Goal: Information Seeking & Learning: Learn about a topic

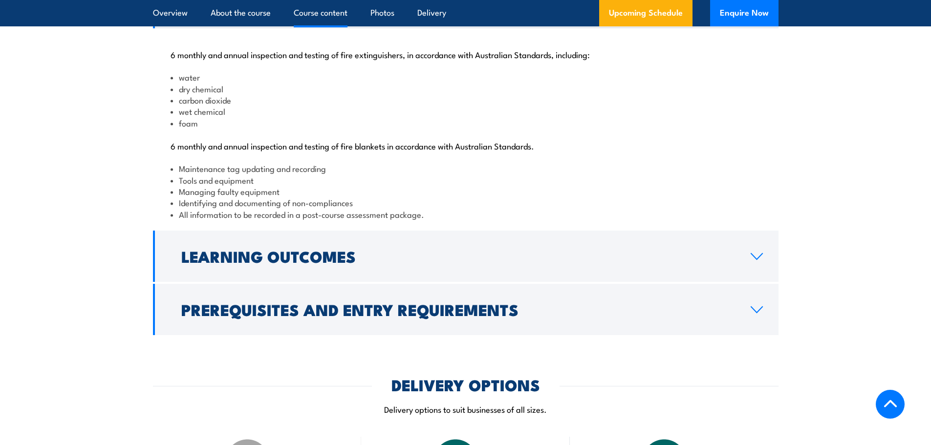
scroll to position [1076, 0]
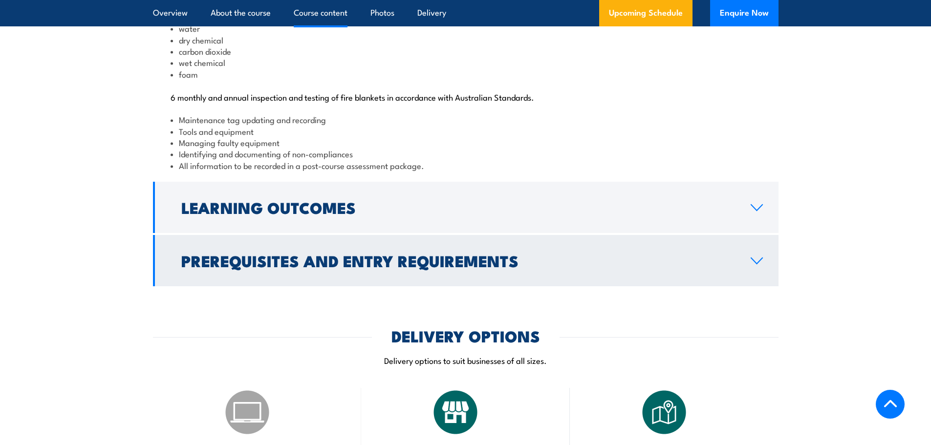
click at [282, 214] on h2 "Learning Outcomes" at bounding box center [458, 207] width 554 height 14
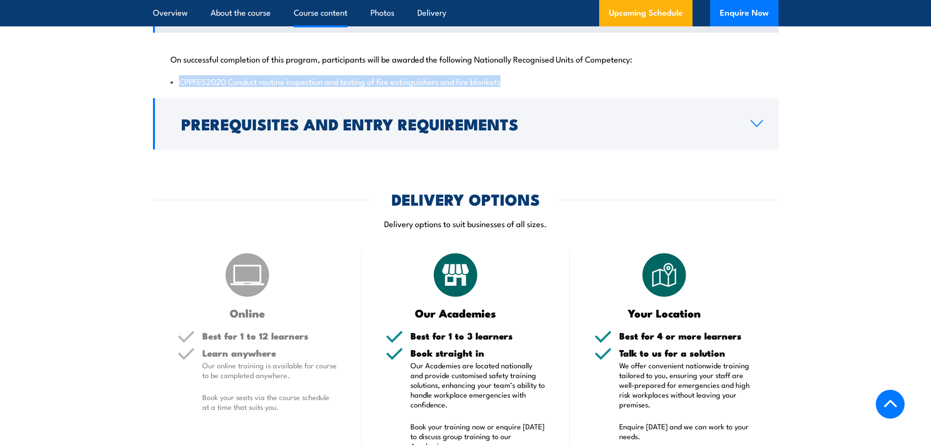
drag, startPoint x: 508, startPoint y: 115, endPoint x: 179, endPoint y: 112, distance: 328.1
click at [179, 87] on li "CPPFES2020 Conduct routine inspection and testing of fire extinguishers and fir…" at bounding box center [466, 81] width 591 height 11
copy li "CPPFES2020 Conduct routine inspection and testing of fire extinguishers and fir…"
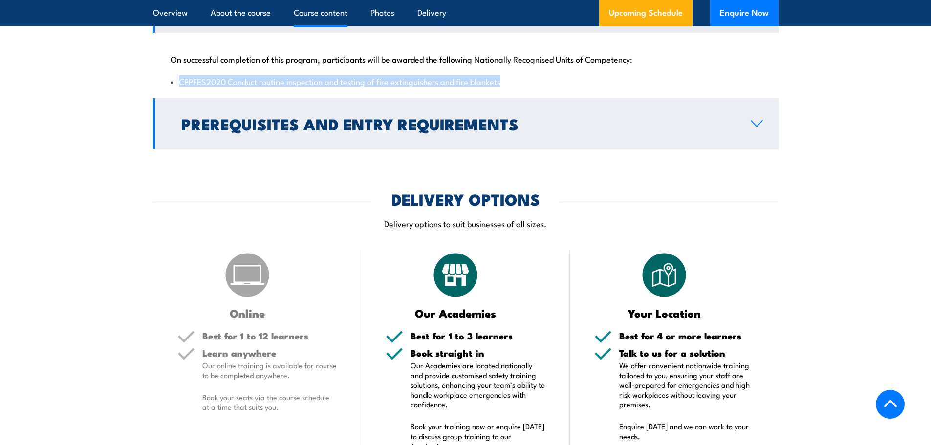
click at [580, 131] on h2 "Prerequisites and Entry Requirements" at bounding box center [458, 124] width 554 height 14
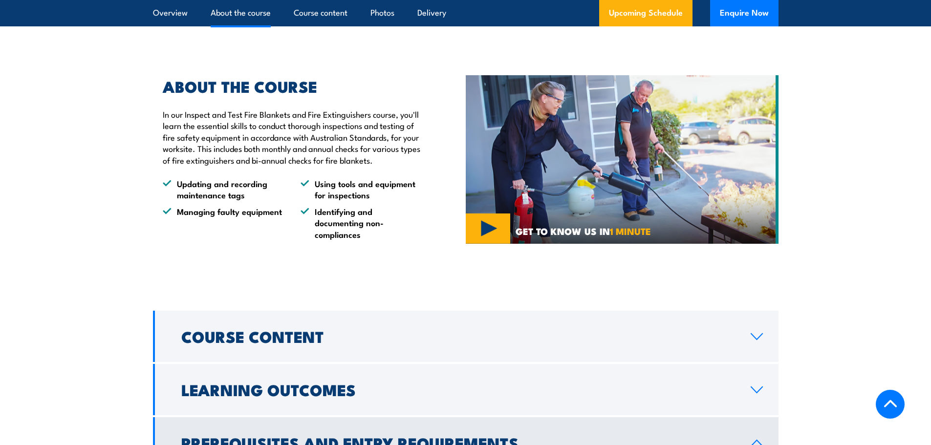
scroll to position [685, 0]
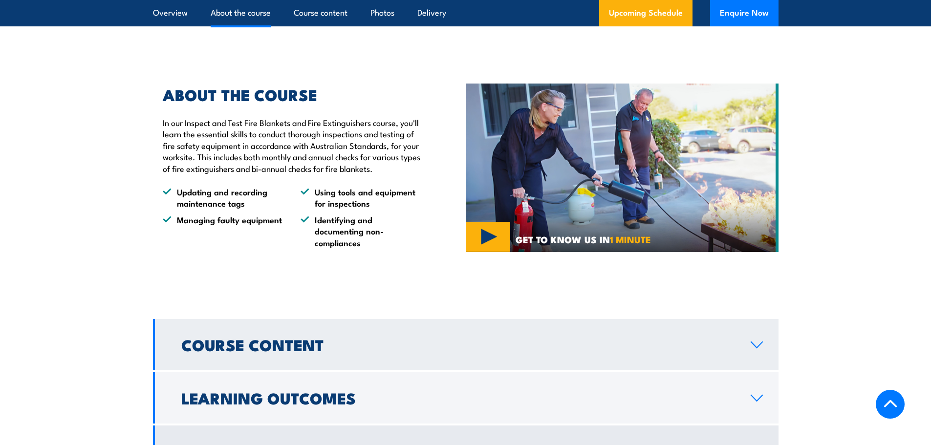
click at [350, 352] on h2 "Course Content" at bounding box center [458, 345] width 554 height 14
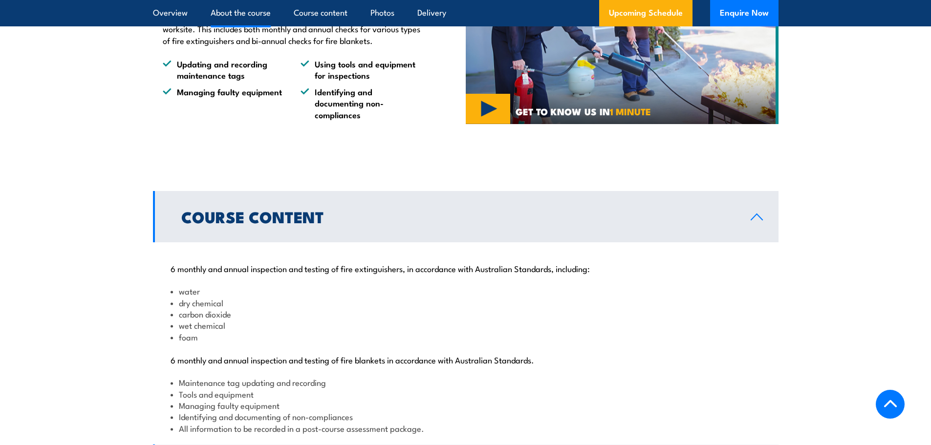
scroll to position [831, 0]
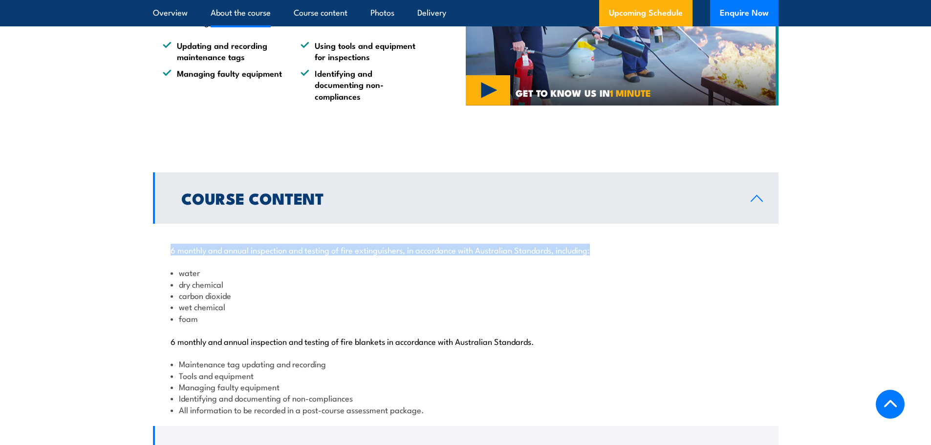
drag, startPoint x: 596, startPoint y: 288, endPoint x: 169, endPoint y: 287, distance: 426.4
click at [169, 287] on div "6 monthly and annual inspection and testing of fire extinguishers, in accordanc…" at bounding box center [466, 324] width 626 height 200
copy p "6 monthly and annual inspection and testing of fire extinguishers, in accordanc…"
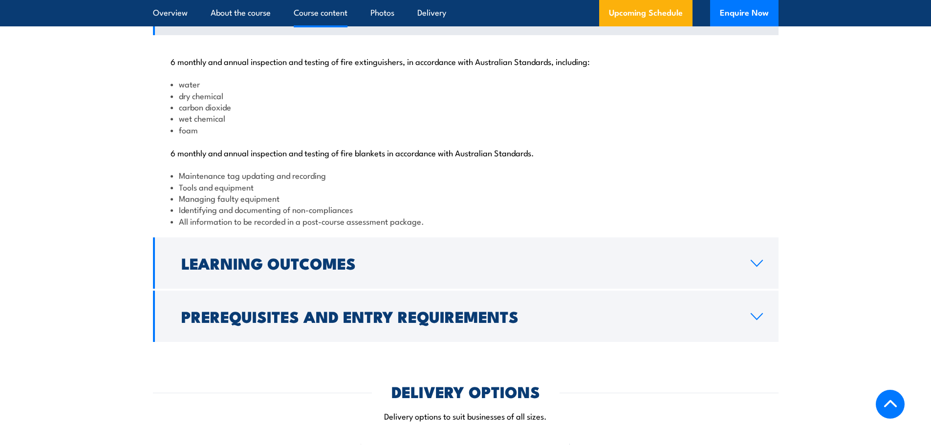
scroll to position [1027, 0]
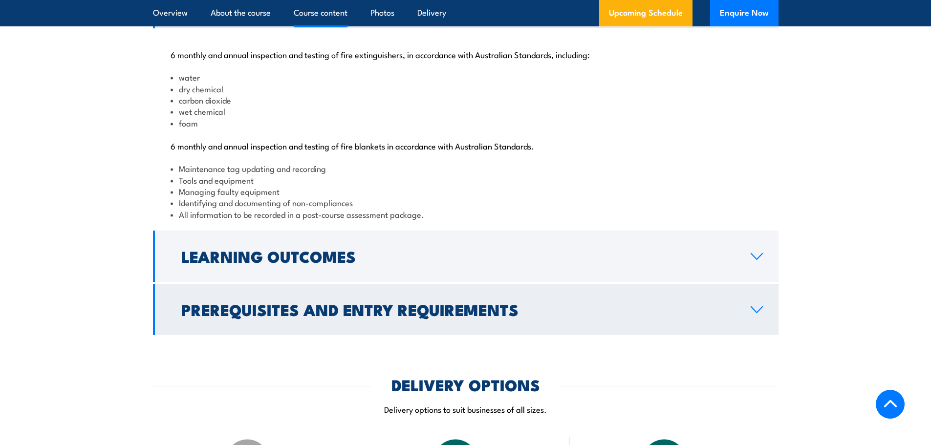
drag, startPoint x: 551, startPoint y: 272, endPoint x: 501, endPoint y: 271, distance: 49.9
click at [551, 272] on link "Learning Outcomes" at bounding box center [466, 256] width 626 height 51
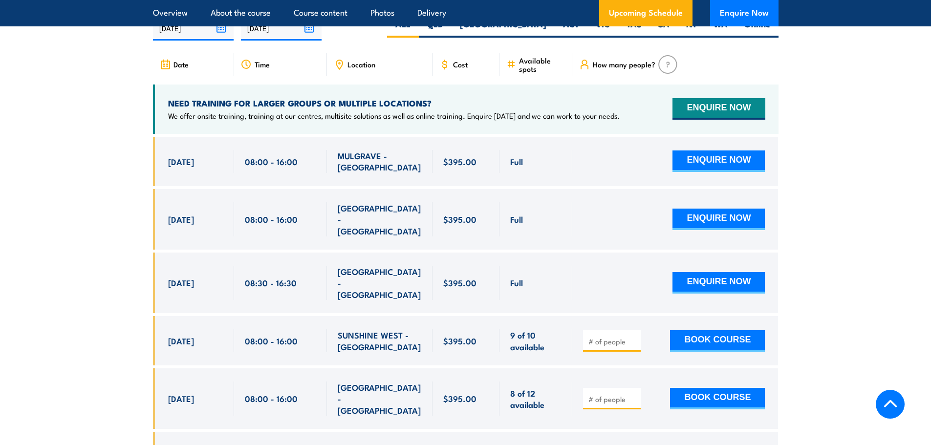
scroll to position [1711, 0]
